Goal: Transaction & Acquisition: Purchase product/service

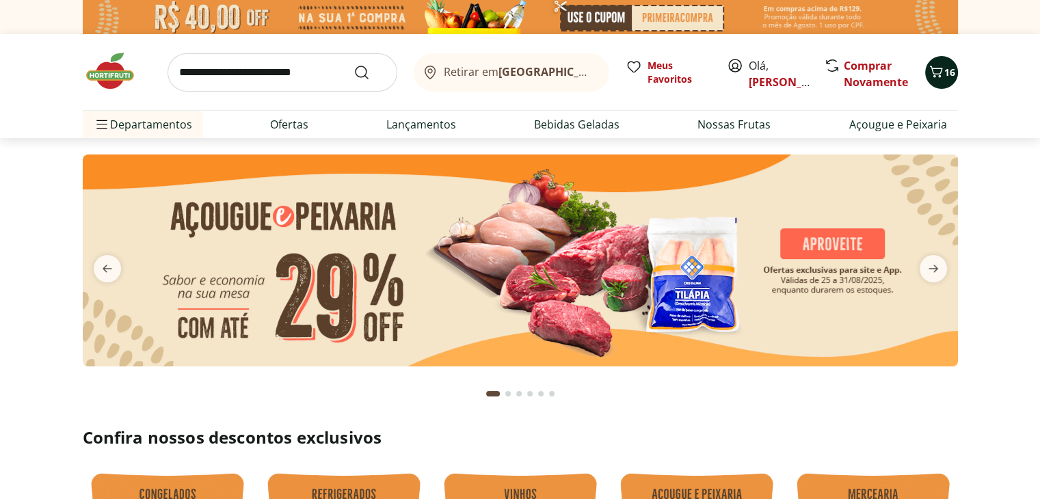
click at [934, 66] on icon "Carrinho" at bounding box center [936, 72] width 16 height 16
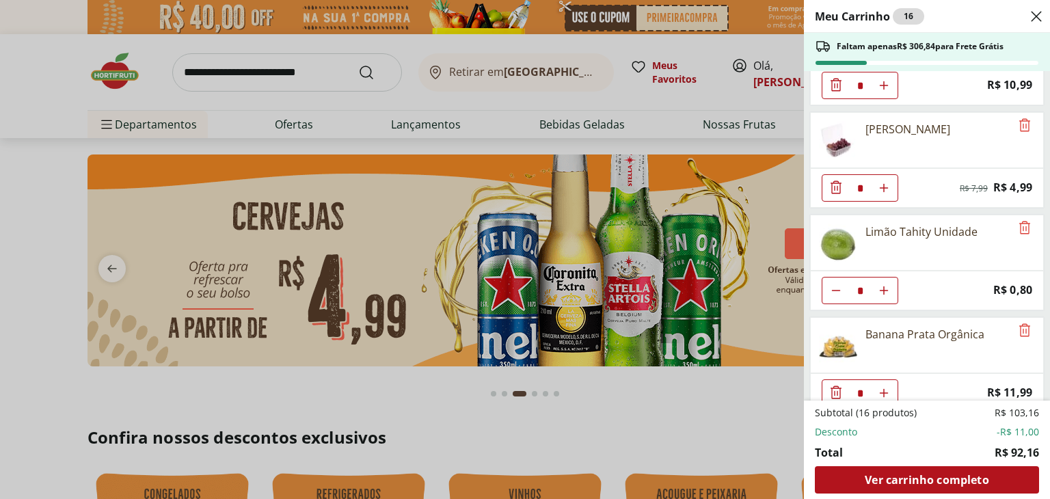
scroll to position [547, 0]
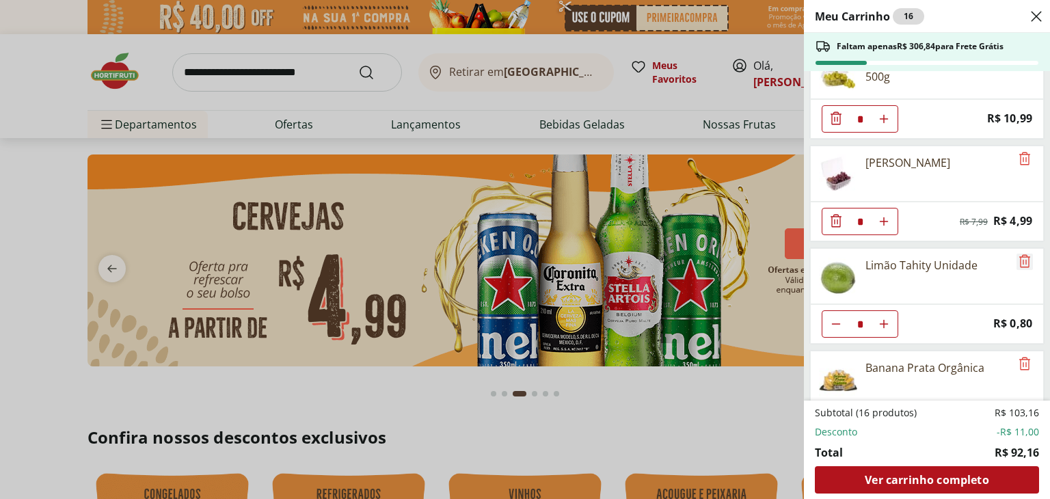
click at [1020, 253] on icon "Remove" at bounding box center [1025, 261] width 16 height 16
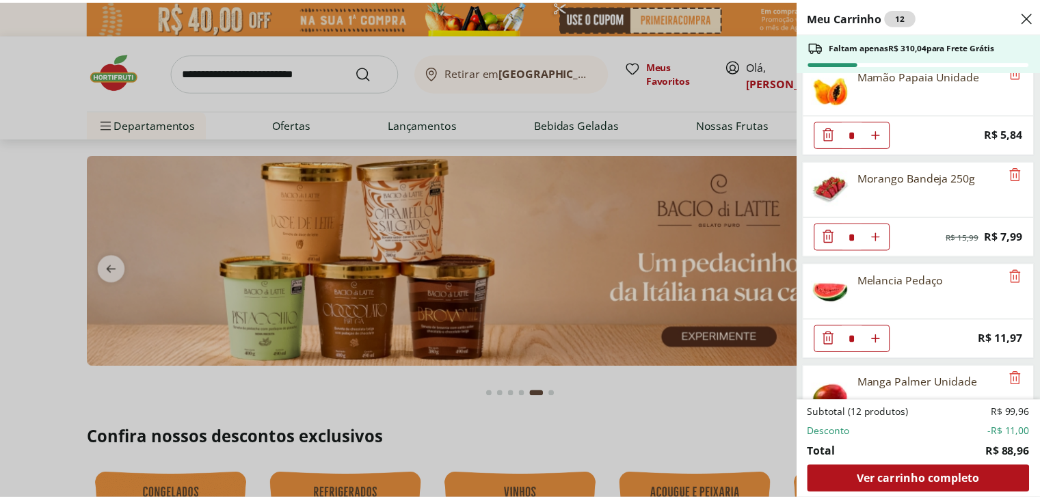
scroll to position [0, 0]
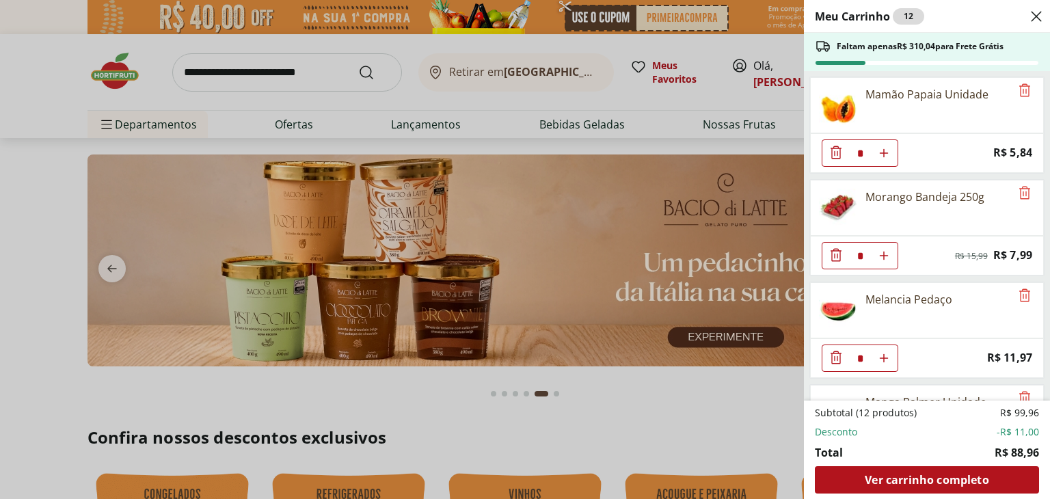
click at [641, 423] on div "Meu Carrinho 12 Faltam apenas R$ 310,04 para Frete Grátis Mamão Papaia Unidade …" at bounding box center [525, 249] width 1050 height 499
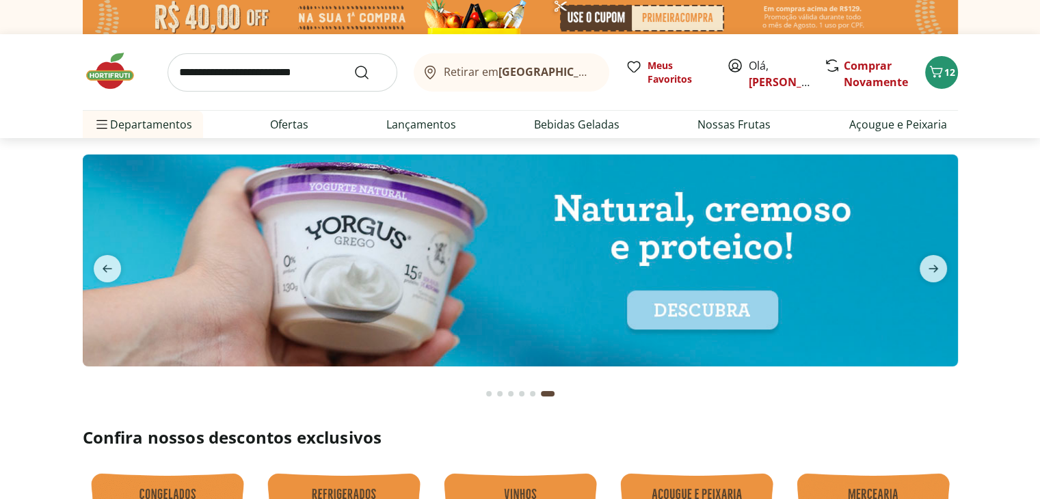
click at [198, 73] on input "search" at bounding box center [282, 72] width 230 height 38
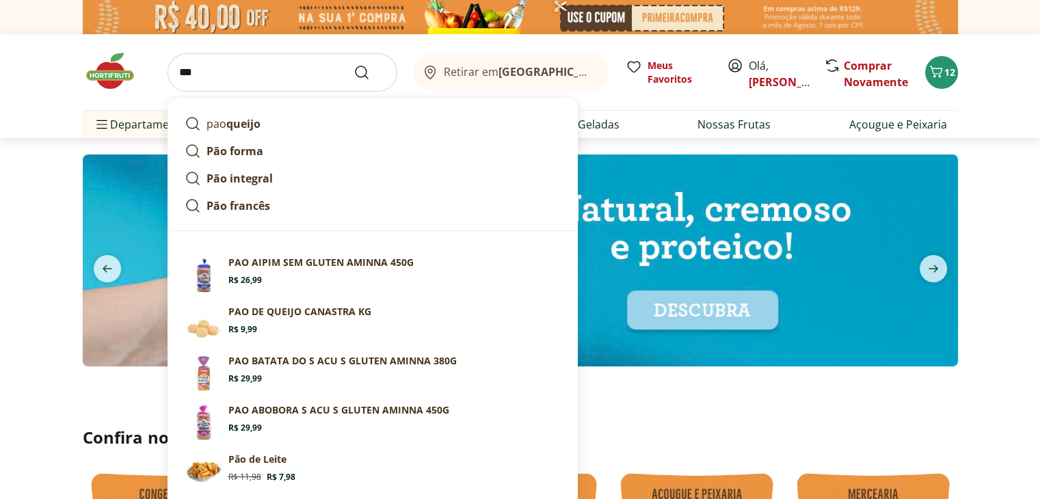
type input "***"
click at [353, 64] on button "Submit Search" at bounding box center [369, 72] width 33 height 16
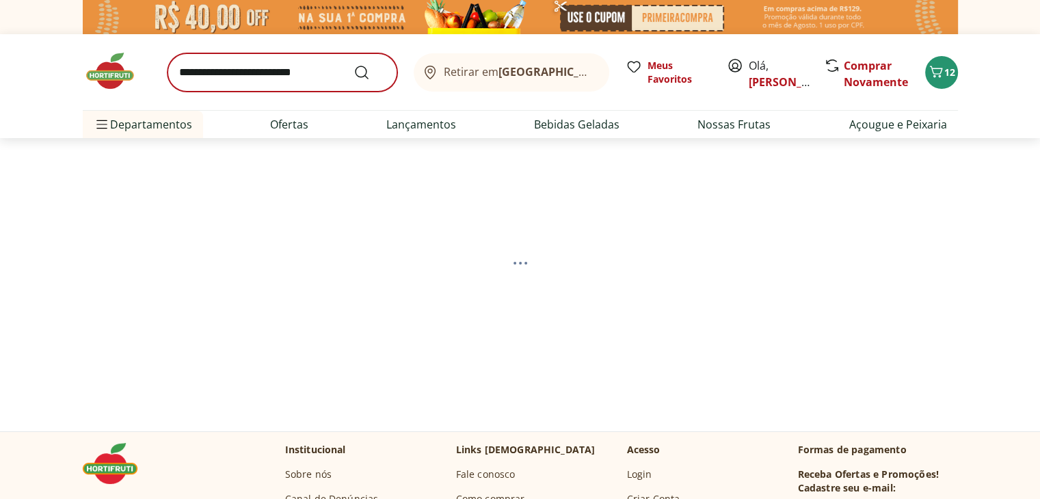
select select "**********"
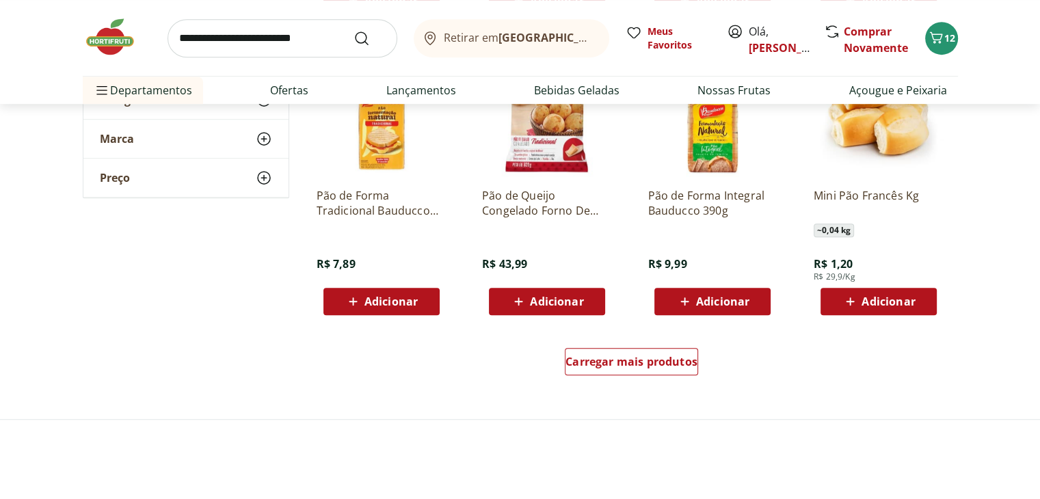
scroll to position [889, 0]
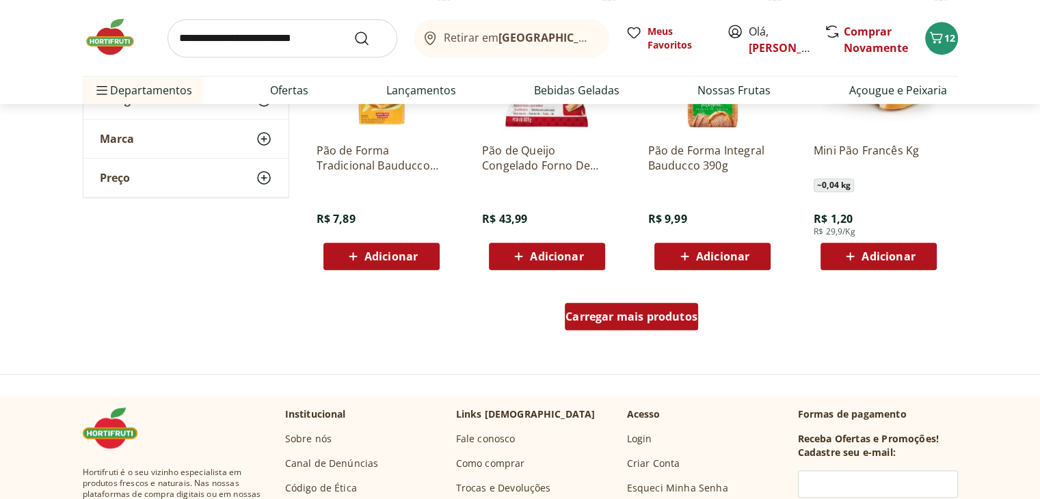
click at [636, 323] on div "Carregar mais produtos" at bounding box center [631, 316] width 133 height 27
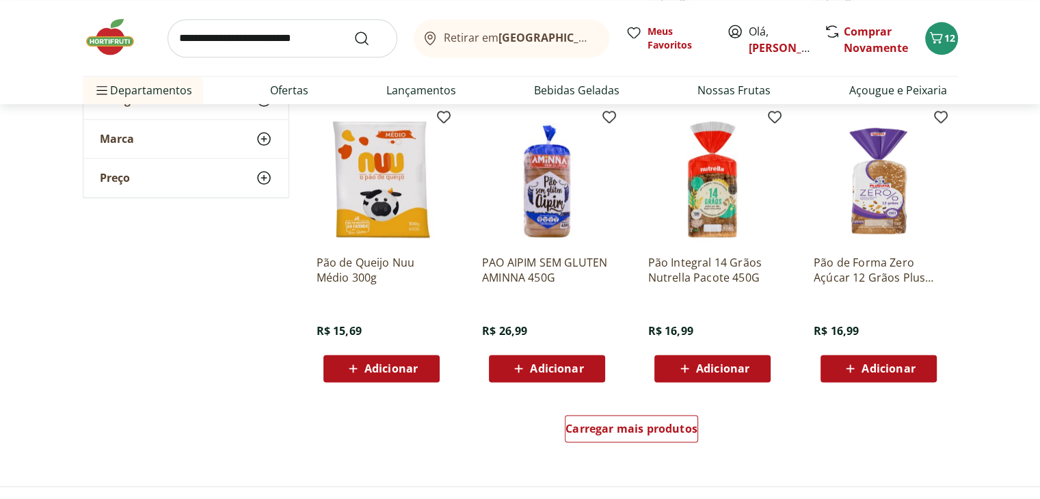
scroll to position [1778, 0]
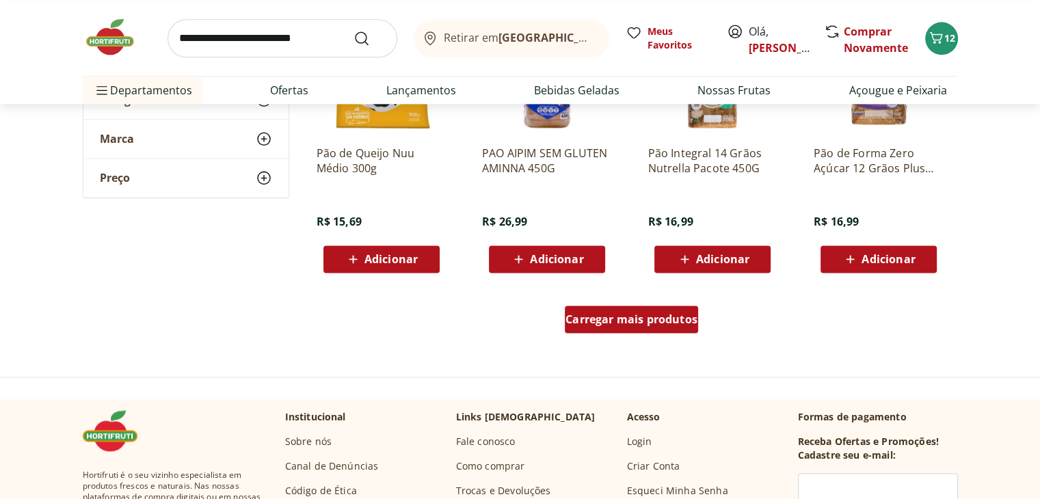
click at [653, 331] on div "Carregar mais produtos" at bounding box center [631, 319] width 133 height 27
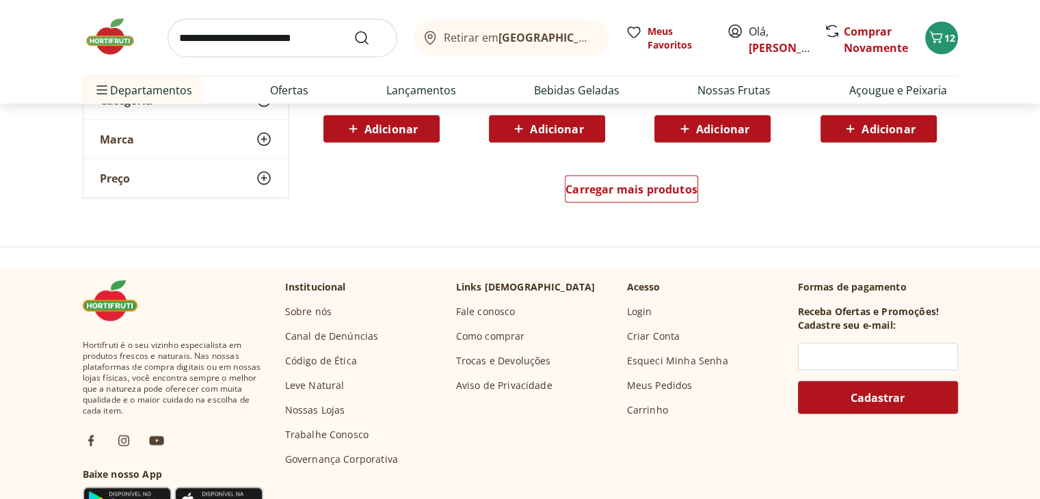
scroll to position [2803, 0]
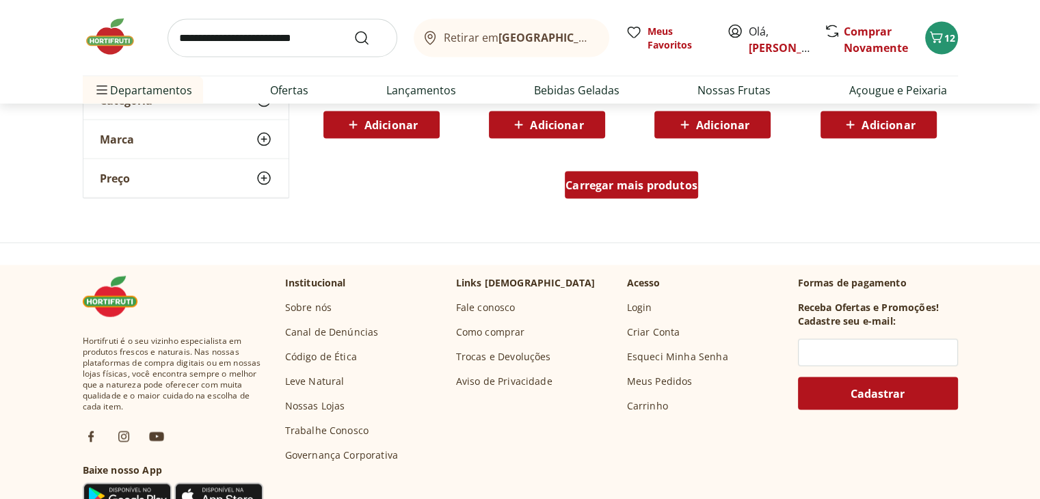
click at [653, 184] on span "Carregar mais produtos" at bounding box center [631, 185] width 132 height 11
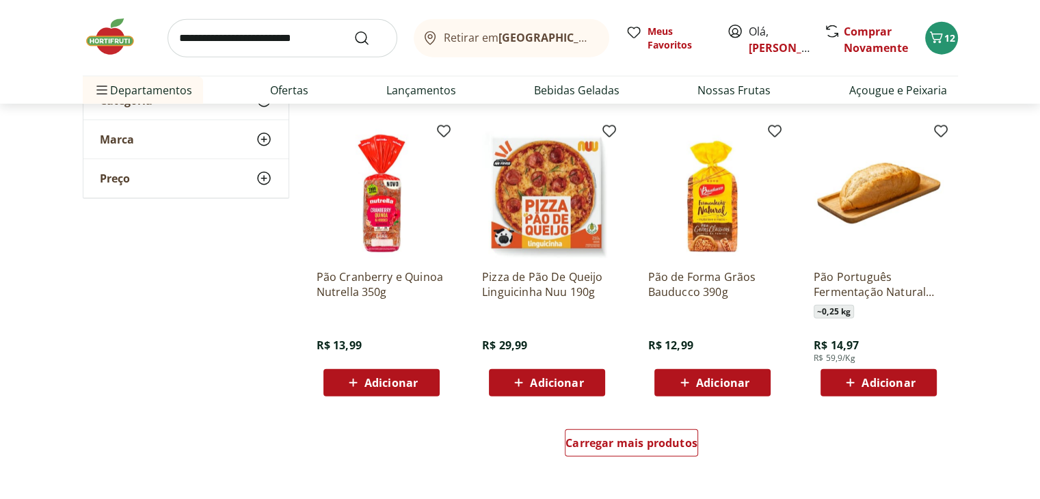
scroll to position [3487, 0]
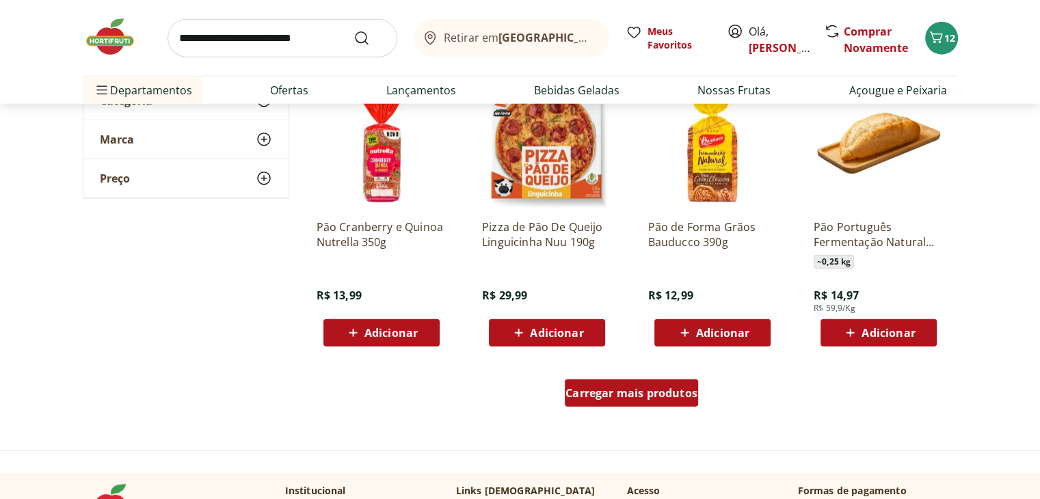
click at [632, 394] on span "Carregar mais produtos" at bounding box center [631, 393] width 132 height 11
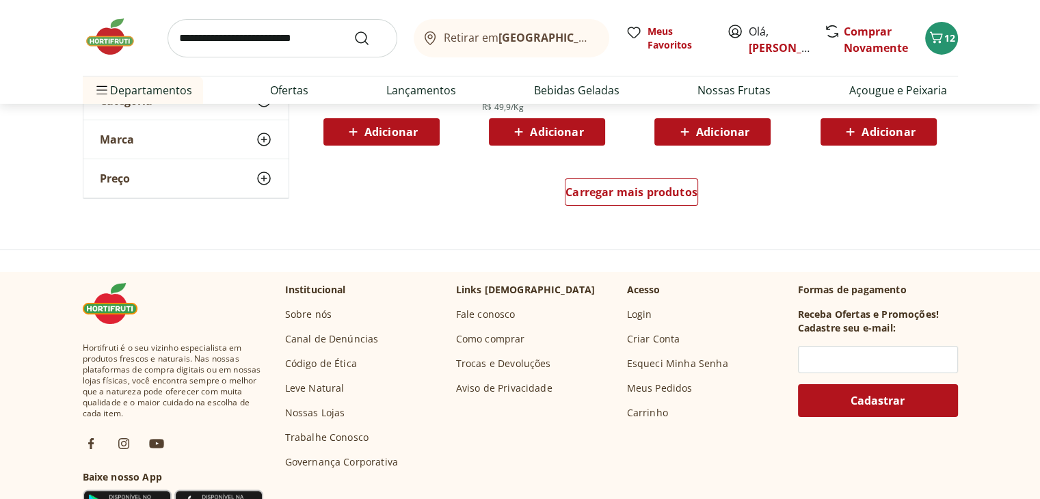
scroll to position [4581, 0]
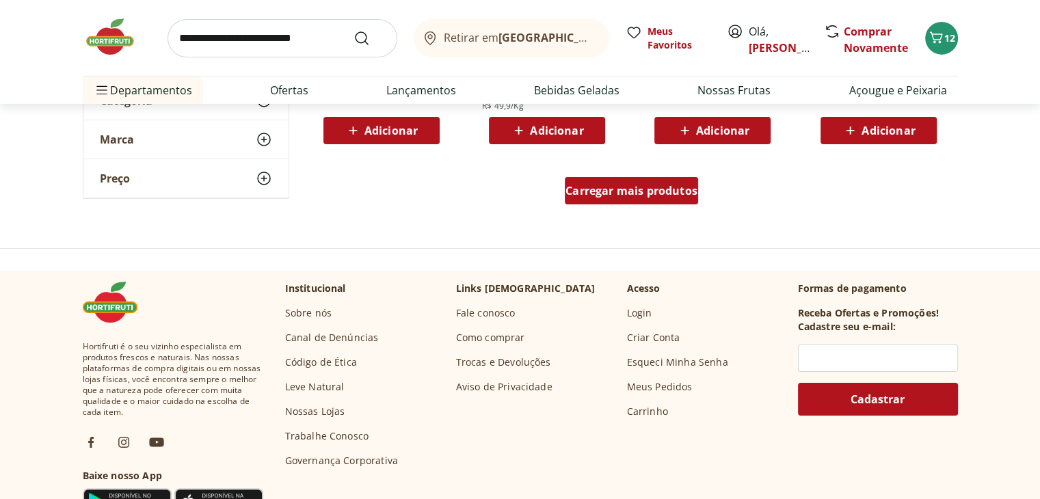
click at [644, 195] on span "Carregar mais produtos" at bounding box center [631, 190] width 132 height 11
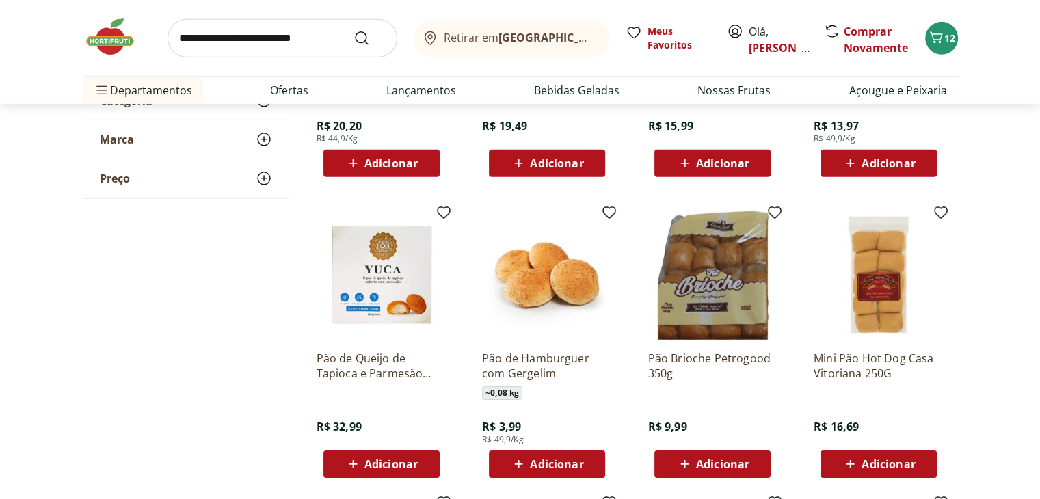
scroll to position [4170, 0]
